Goal: Information Seeking & Learning: Learn about a topic

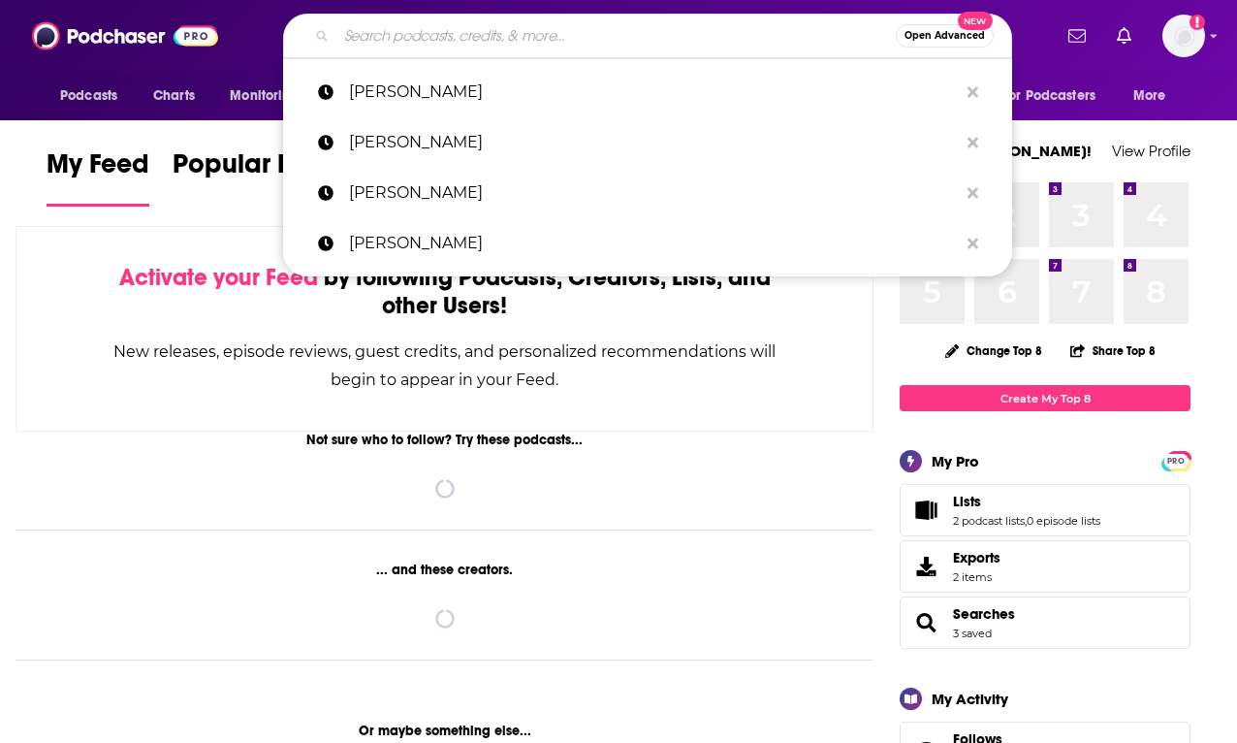
click at [568, 34] on input "Search podcasts, credits, & more..." at bounding box center [615, 35] width 559 height 31
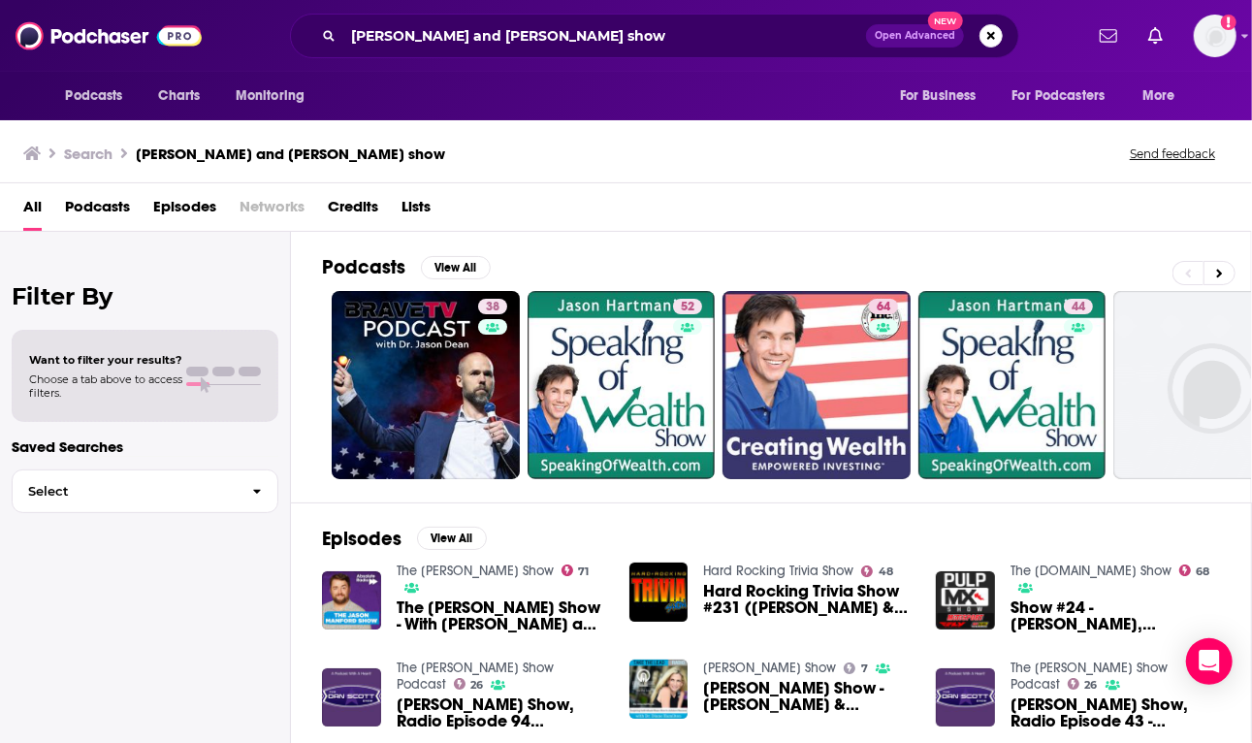
click at [1236, 198] on div "All Podcasts Episodes Networks Credits Lists" at bounding box center [626, 207] width 1252 height 48
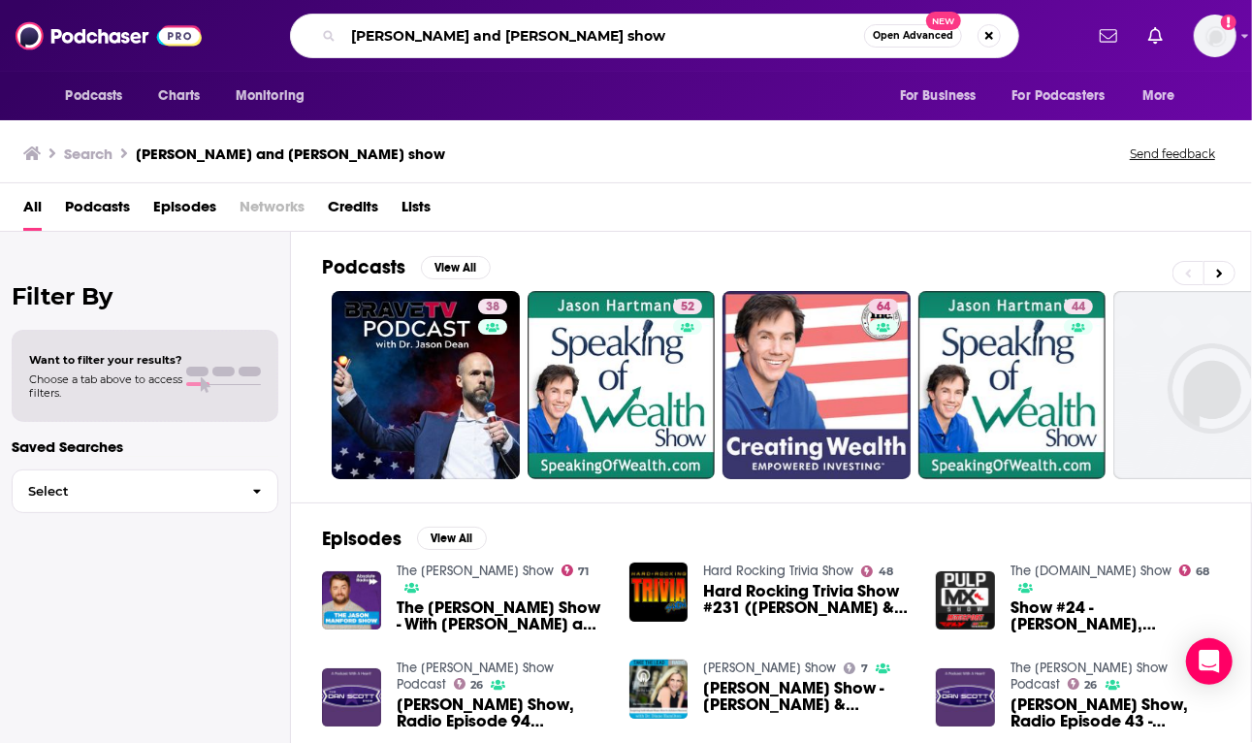
click at [468, 40] on input "[PERSON_NAME] and [PERSON_NAME] show" at bounding box center [603, 35] width 521 height 31
type input "[PERSON_NAME]"
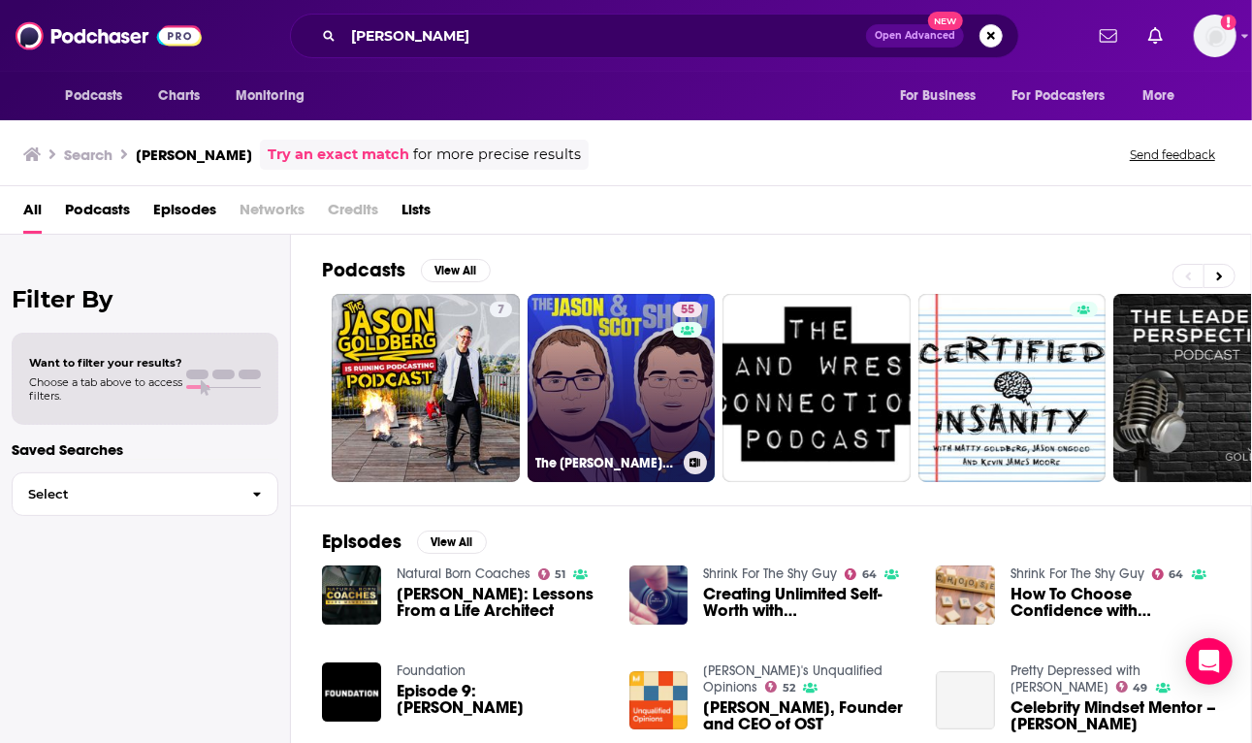
click at [638, 397] on link "55 The [PERSON_NAME] & [PERSON_NAME] Show - E-Commerce And Retail News" at bounding box center [621, 388] width 188 height 188
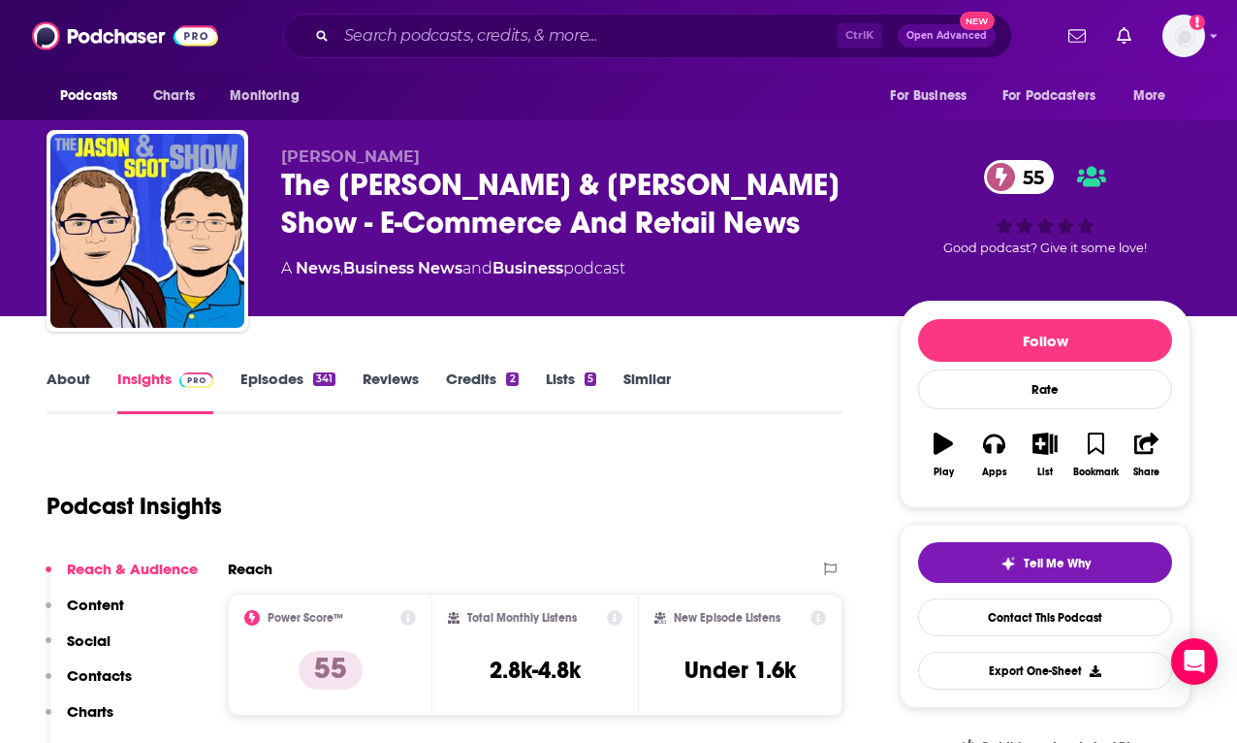
drag, startPoint x: 8, startPoint y: 682, endPoint x: 30, endPoint y: 673, distance: 23.9
